Goal: Find specific page/section: Find specific page/section

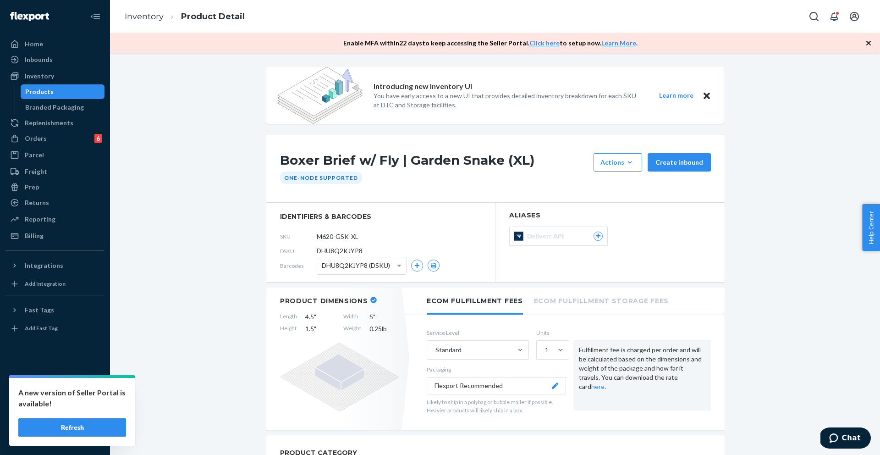
click at [55, 90] on div "Products" at bounding box center [63, 91] width 83 height 13
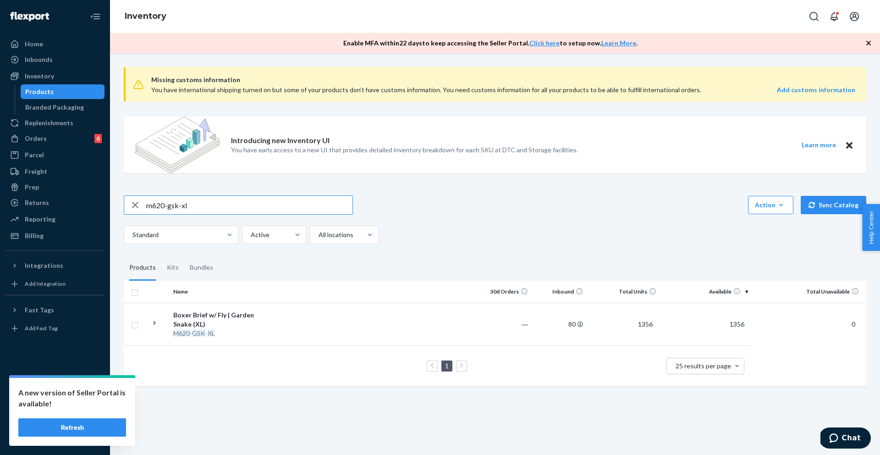
click at [163, 206] on input "m620-gsk-xl" at bounding box center [249, 205] width 206 height 18
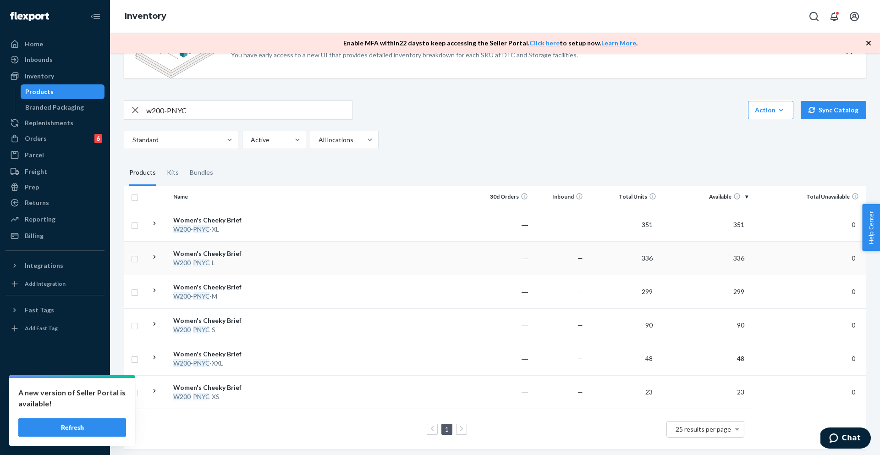
scroll to position [98, 0]
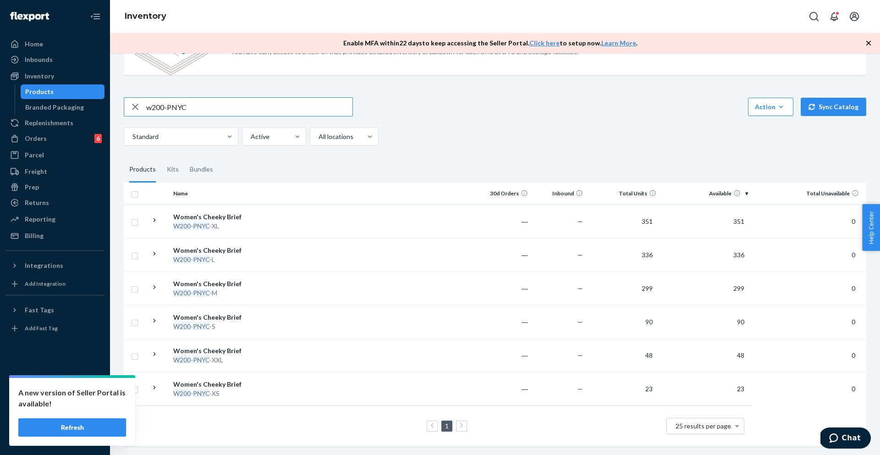
click at [193, 107] on input "w200-PNYC" at bounding box center [249, 107] width 206 height 18
click at [177, 108] on input "w200-PNYC-XL" at bounding box center [249, 107] width 206 height 18
type input "w200-PNYC-XL"
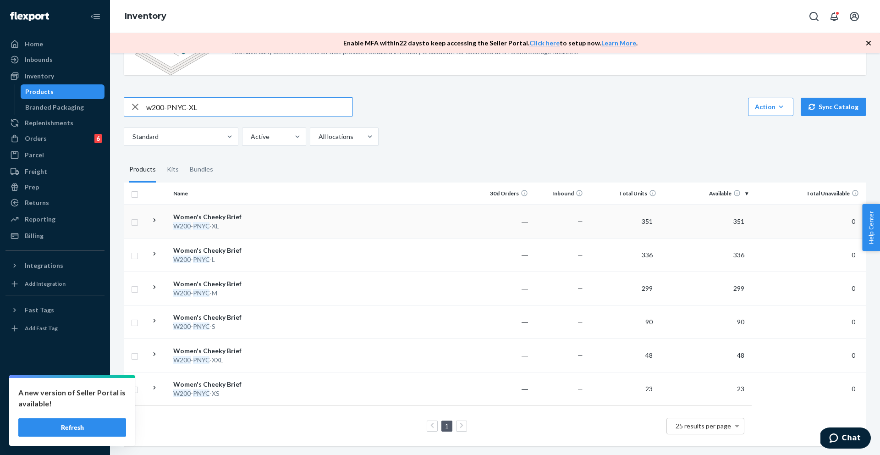
click at [197, 216] on div "Women's Cheeky Brief" at bounding box center [221, 216] width 96 height 9
